Goal: Task Accomplishment & Management: Manage account settings

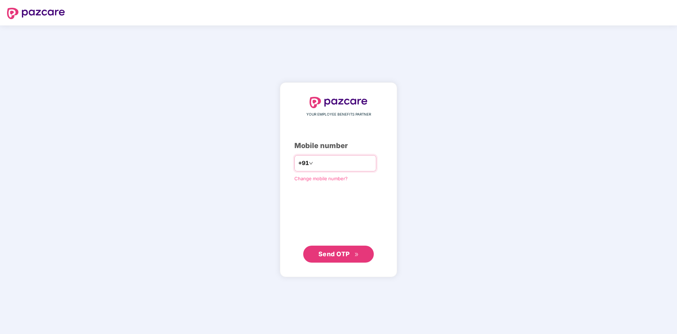
click at [316, 162] on input "number" at bounding box center [344, 162] width 58 height 11
click at [340, 255] on span "Send OTP" at bounding box center [334, 253] width 31 height 7
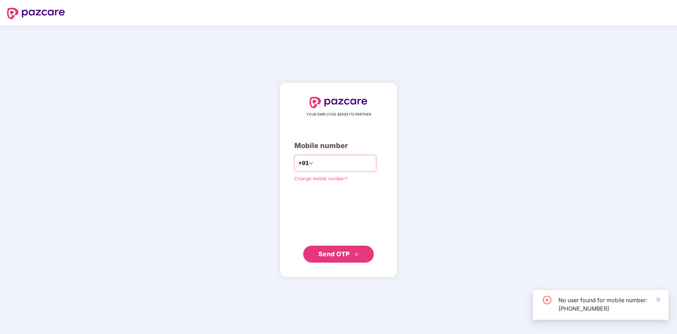
drag, startPoint x: 359, startPoint y: 161, endPoint x: 273, endPoint y: 161, distance: 85.5
click at [280, 161] on div "**********" at bounding box center [338, 179] width 117 height 195
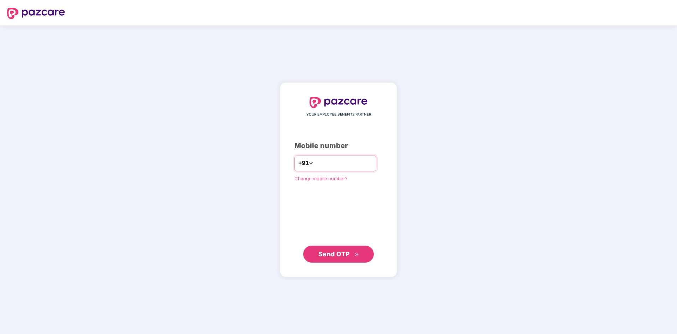
click at [350, 164] on input "**********" at bounding box center [344, 162] width 58 height 11
type input "*"
type input "**********"
click at [344, 255] on span "Send OTP" at bounding box center [334, 253] width 31 height 7
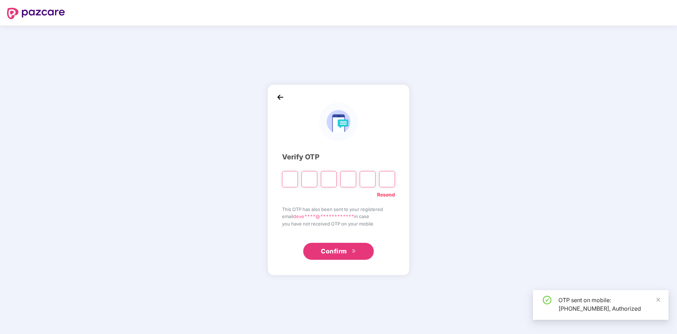
click at [289, 177] on input "Please enter verification code. Digit 1" at bounding box center [290, 179] width 16 height 16
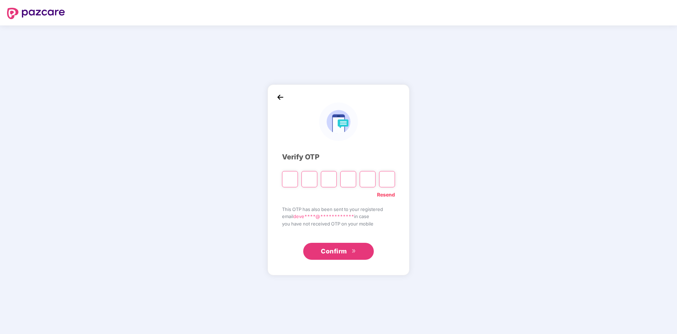
type input "*"
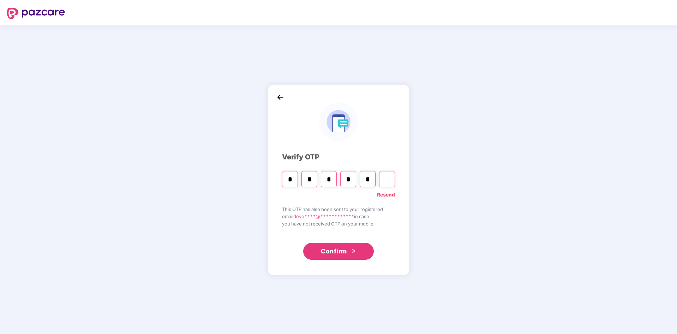
type input "*"
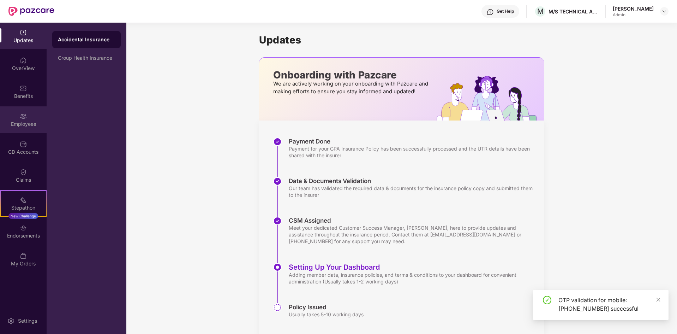
click at [20, 126] on div "Employees" at bounding box center [23, 123] width 47 height 7
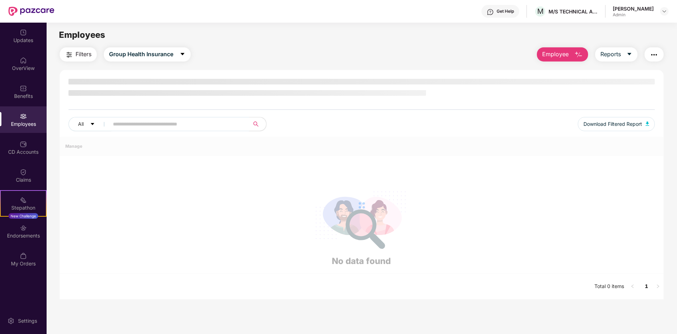
click at [152, 125] on input "text" at bounding box center [176, 124] width 127 height 11
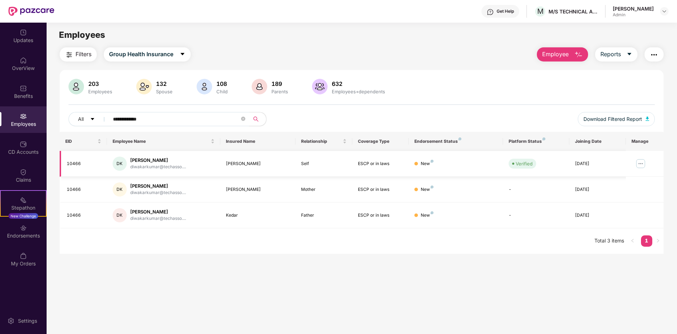
type input "**********"
click at [643, 165] on img at bounding box center [640, 163] width 11 height 11
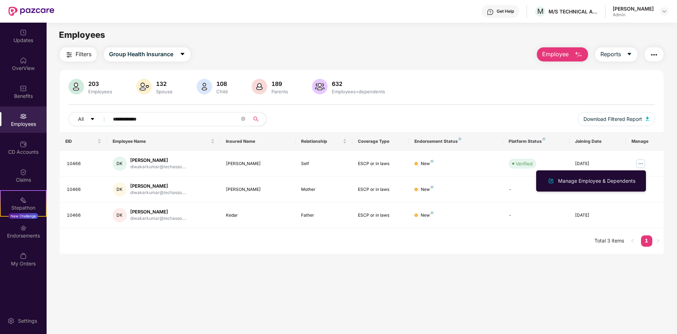
click at [502, 293] on main "**********" at bounding box center [362, 190] width 630 height 334
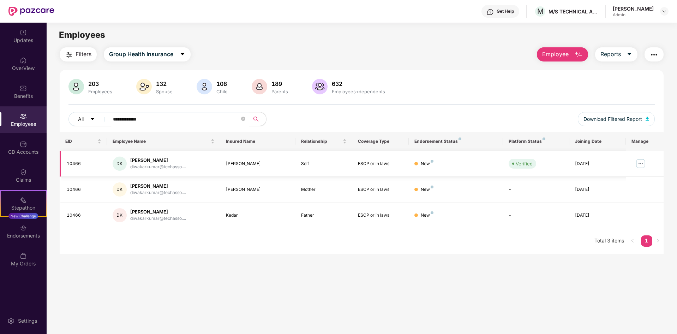
click at [420, 162] on div "New" at bounding box center [456, 163] width 83 height 7
click at [374, 164] on div "ESCP or in laws" at bounding box center [380, 163] width 45 height 7
click at [142, 162] on div "[PERSON_NAME]" at bounding box center [158, 160] width 56 height 7
click at [137, 184] on div "[PERSON_NAME]" at bounding box center [158, 186] width 56 height 7
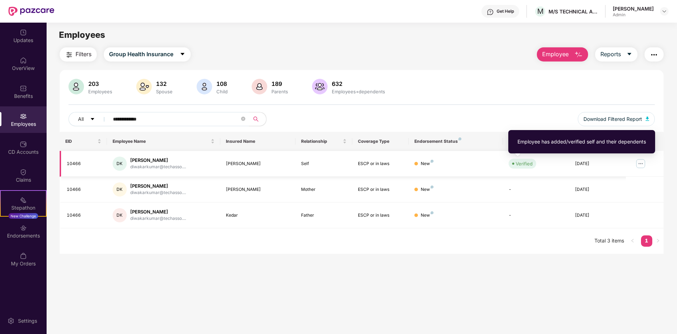
click at [528, 164] on div "Verified" at bounding box center [524, 163] width 17 height 7
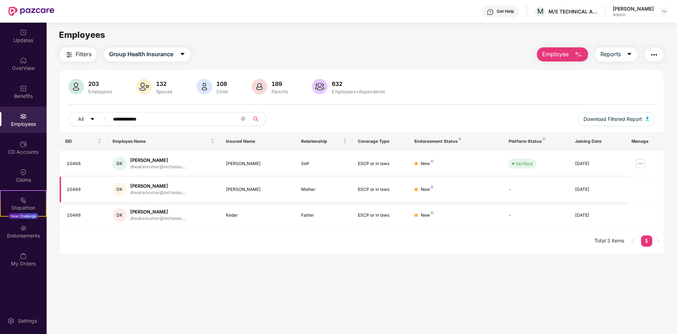
click at [494, 182] on td "New" at bounding box center [456, 190] width 94 height 26
click at [453, 173] on td "New" at bounding box center [456, 164] width 94 height 26
click at [185, 173] on td "DK [PERSON_NAME] diwakarkumar@techasso...." at bounding box center [163, 164] width 113 height 26
click at [302, 252] on div "EID Employee Name Insured Name Relationship Coverage Type Endorsement Status Pl…" at bounding box center [362, 193] width 604 height 122
click at [23, 178] on div "Claims" at bounding box center [23, 179] width 47 height 7
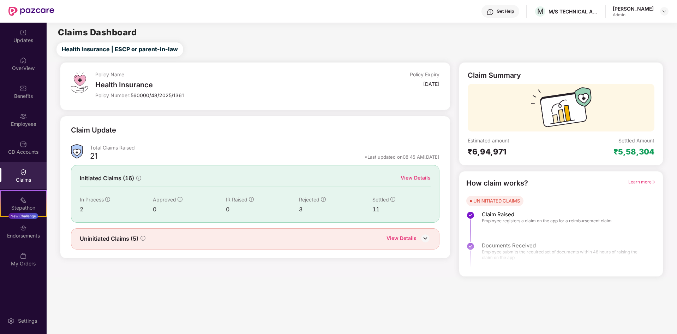
click at [302, 208] on div "3" at bounding box center [335, 209] width 73 height 9
click at [407, 239] on div "View Details" at bounding box center [402, 238] width 30 height 9
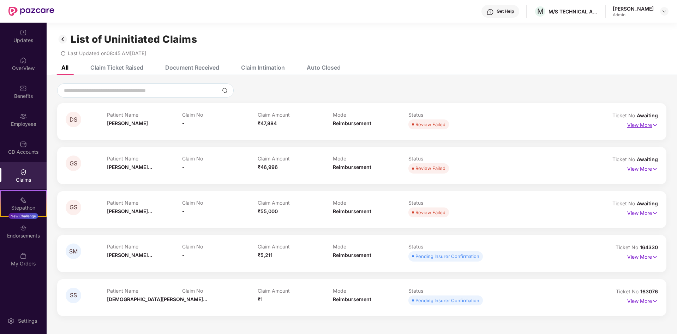
click at [652, 125] on img at bounding box center [655, 125] width 6 height 8
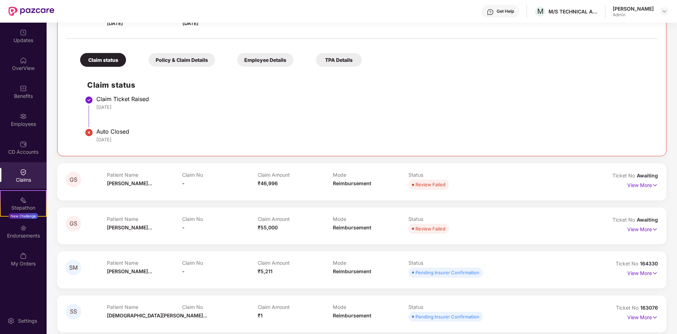
scroll to position [132, 0]
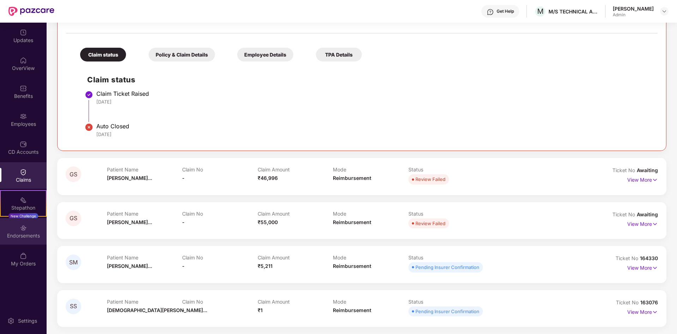
click at [20, 227] on img at bounding box center [23, 227] width 7 height 7
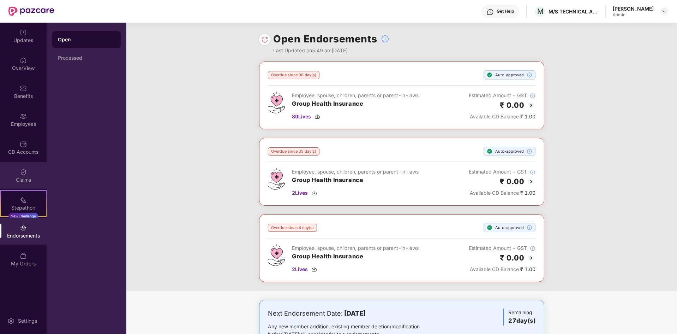
click at [21, 174] on img at bounding box center [23, 171] width 7 height 7
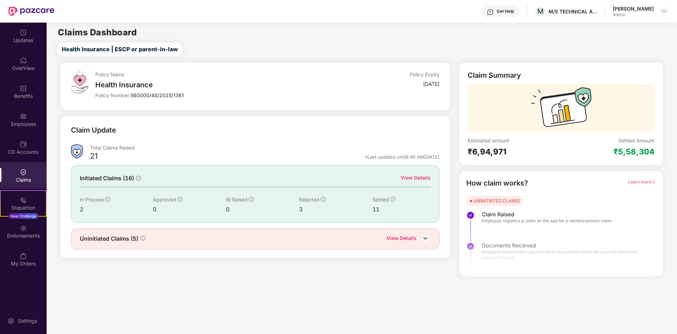
click at [421, 180] on div "View Details" at bounding box center [416, 178] width 30 height 8
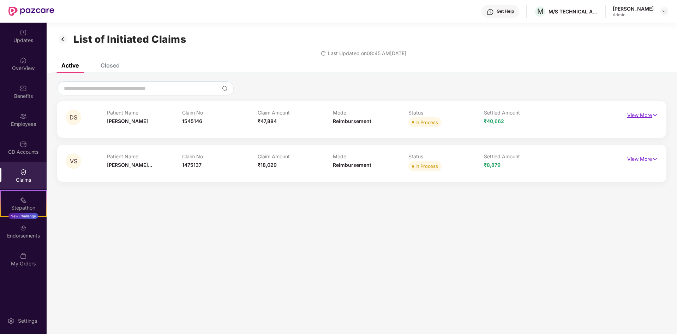
click at [656, 115] on img at bounding box center [655, 115] width 6 height 8
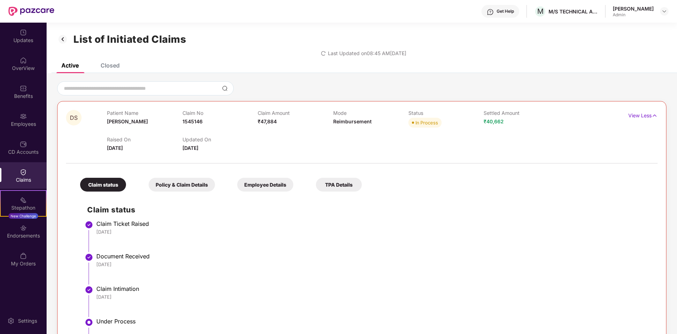
click at [19, 178] on div "Claims" at bounding box center [23, 179] width 47 height 7
